Goal: Find specific page/section: Find specific page/section

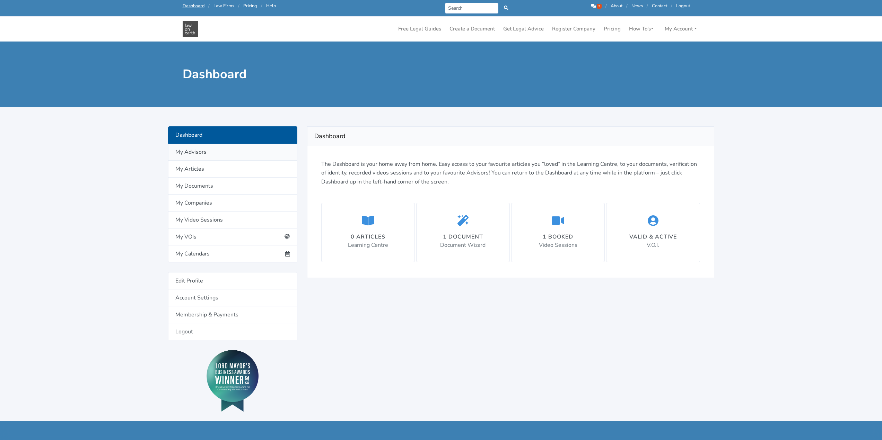
click at [203, 154] on link "My Advisors" at bounding box center [232, 152] width 129 height 17
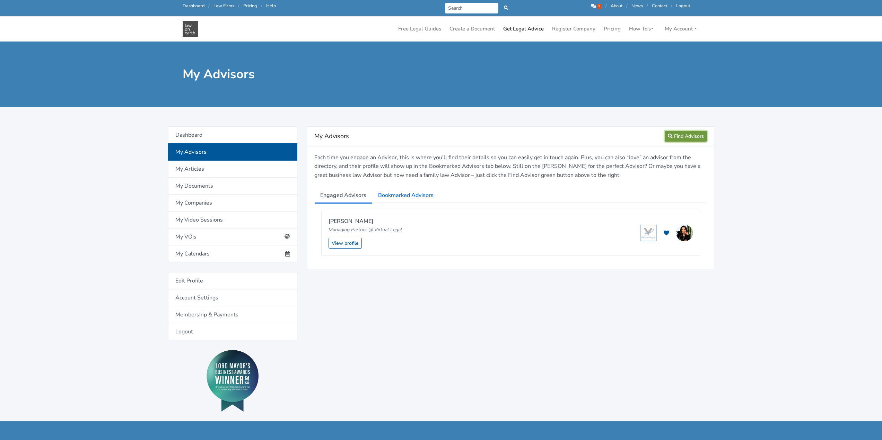
click at [690, 134] on link "Find Advisors" at bounding box center [686, 136] width 42 height 11
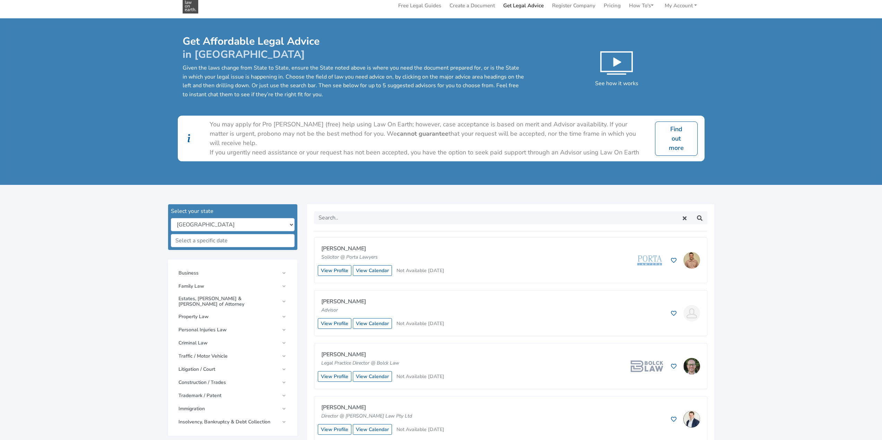
scroll to position [35, 0]
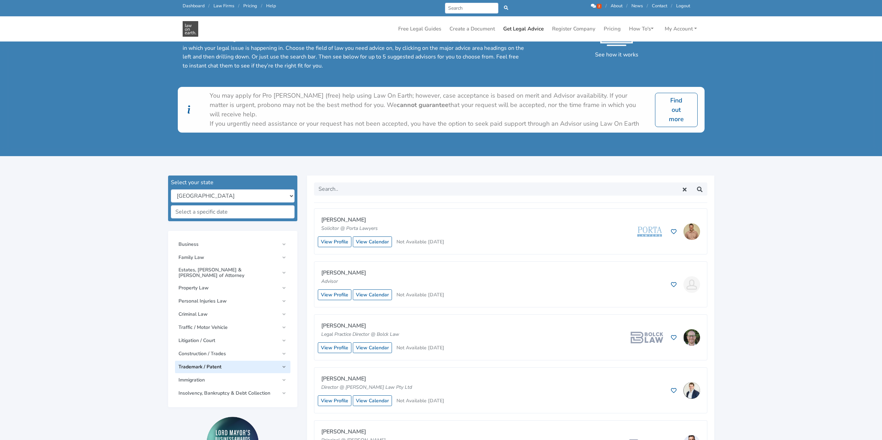
click at [285, 361] on link "Trademark / Patent" at bounding box center [232, 367] width 115 height 12
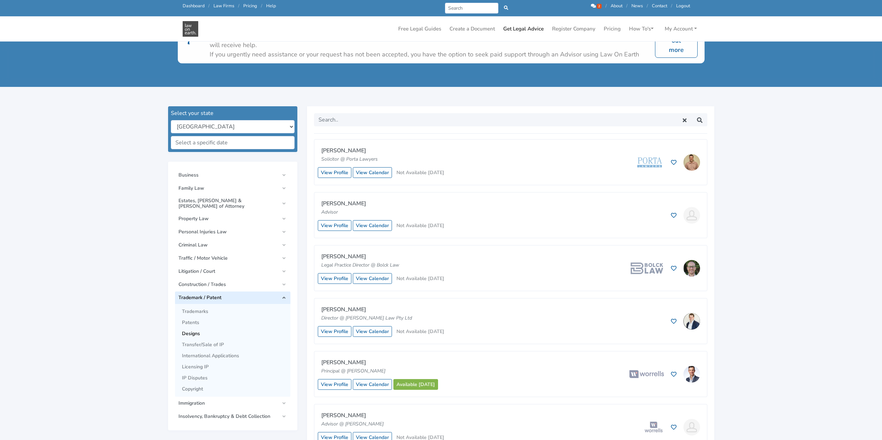
scroll to position [139, 0]
